Goal: Task Accomplishment & Management: Manage account settings

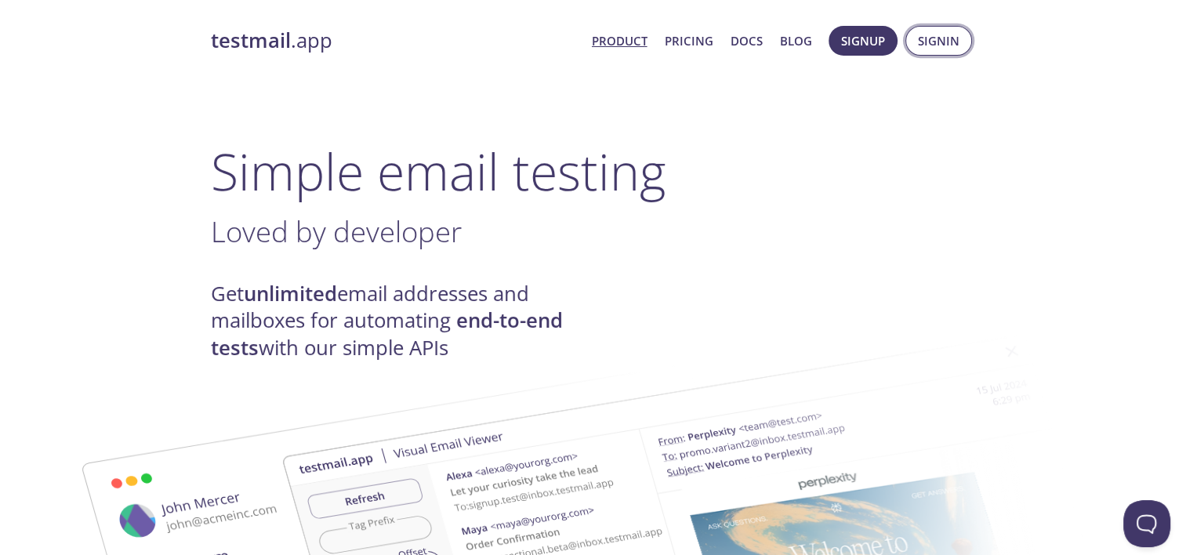
click at [946, 45] on span "Signin" at bounding box center [939, 41] width 42 height 20
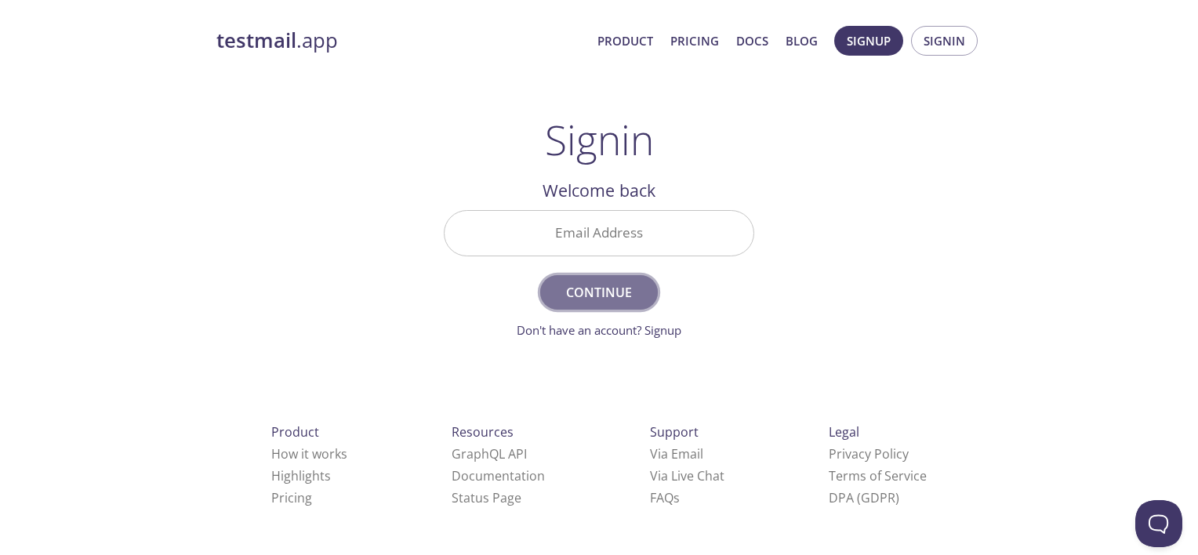
click at [614, 292] on span "Continue" at bounding box center [598, 292] width 83 height 22
click at [612, 292] on span "Continue" at bounding box center [598, 292] width 83 height 22
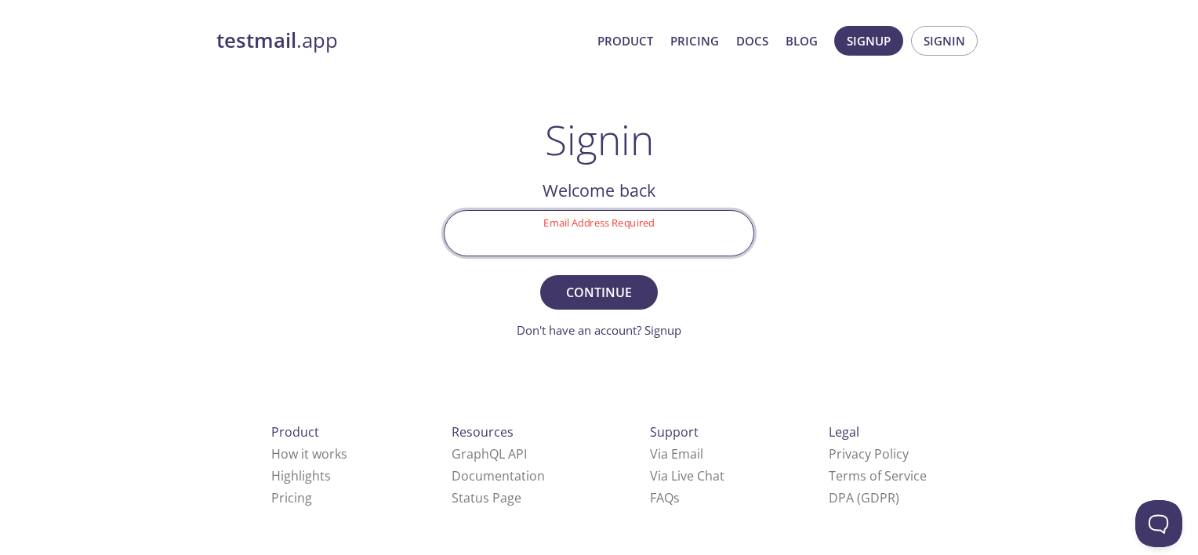
click at [608, 230] on input "Email Address Required" at bounding box center [598, 233] width 309 height 45
type input "[PERSON_NAME][EMAIL_ADDRESS][DOMAIN_NAME]"
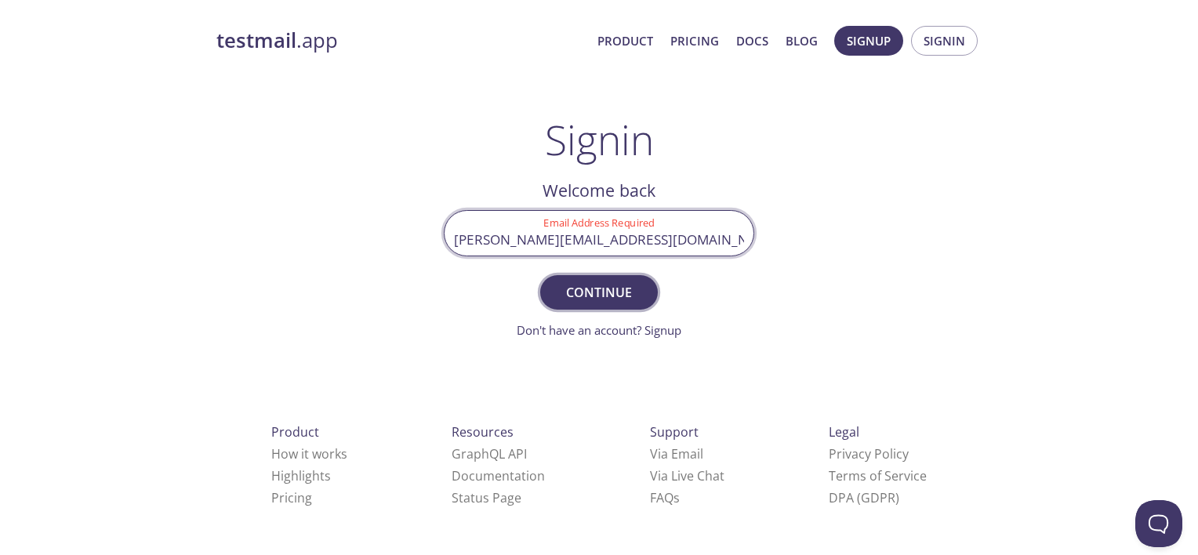
click at [593, 306] on button "Continue" at bounding box center [599, 292] width 118 height 34
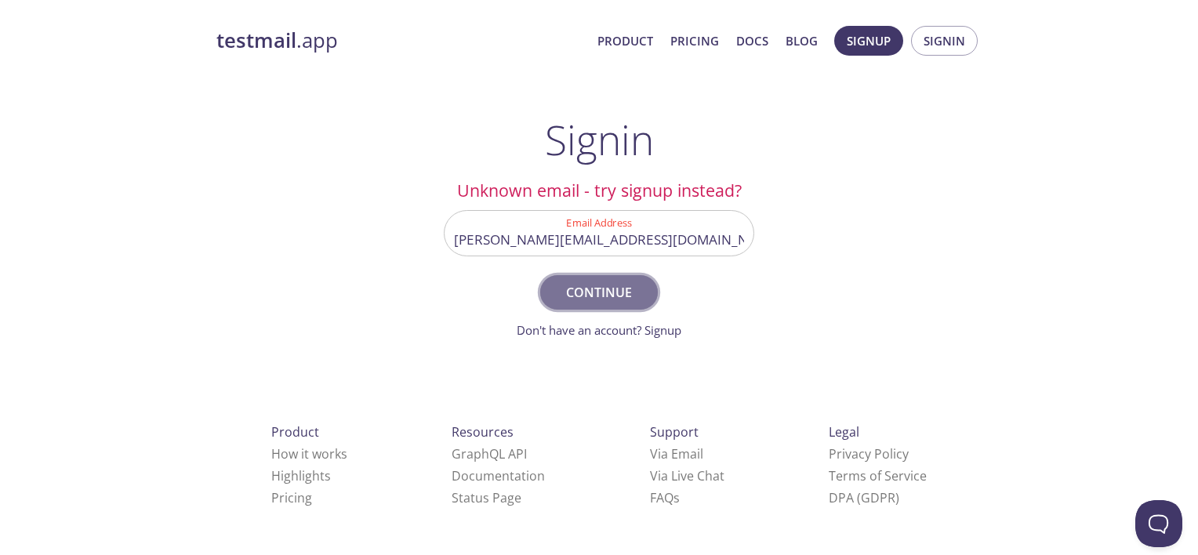
click at [593, 294] on span "Continue" at bounding box center [598, 292] width 83 height 22
